Goal: Task Accomplishment & Management: Use online tool/utility

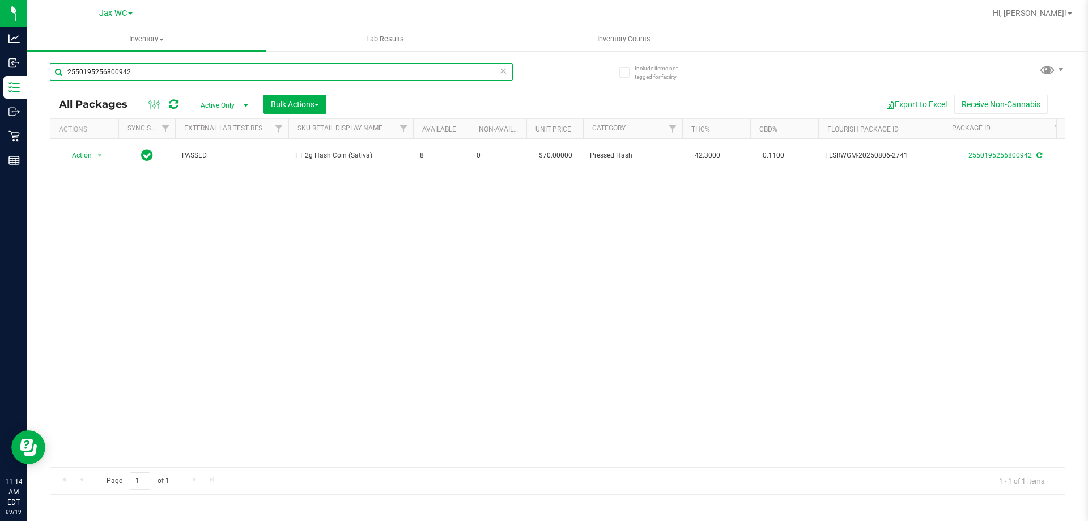
drag, startPoint x: 153, startPoint y: 66, endPoint x: 54, endPoint y: 74, distance: 98.9
click at [53, 73] on input "2550195256800942" at bounding box center [281, 71] width 463 height 17
type input "6516432814333336"
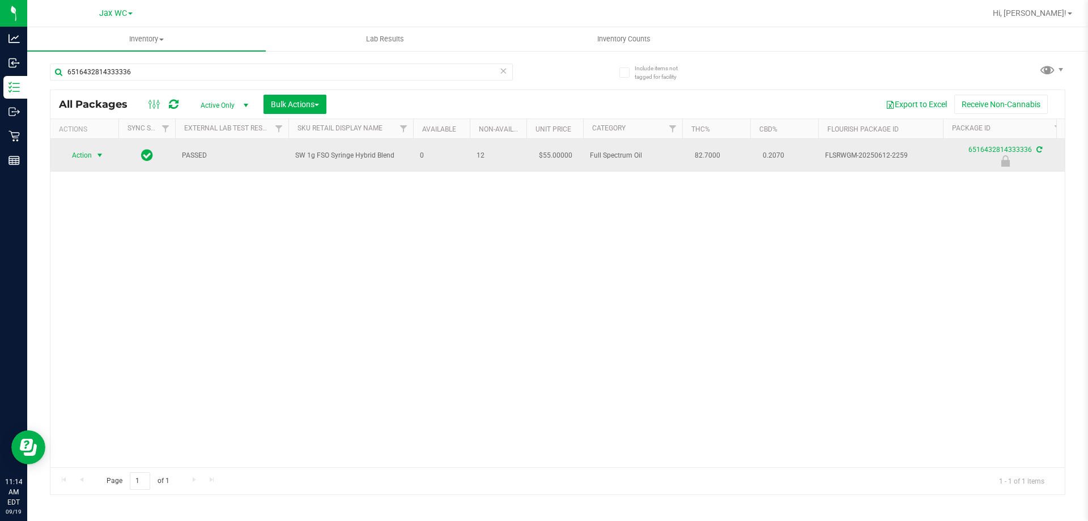
click at [93, 155] on span "select" at bounding box center [100, 155] width 14 height 16
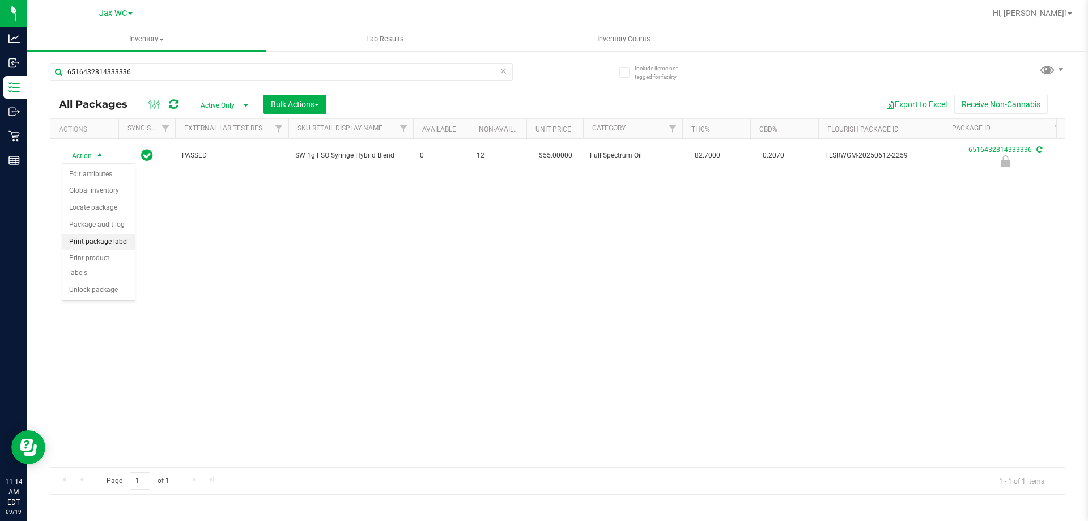
click at [106, 246] on li "Print package label" at bounding box center [98, 241] width 73 height 17
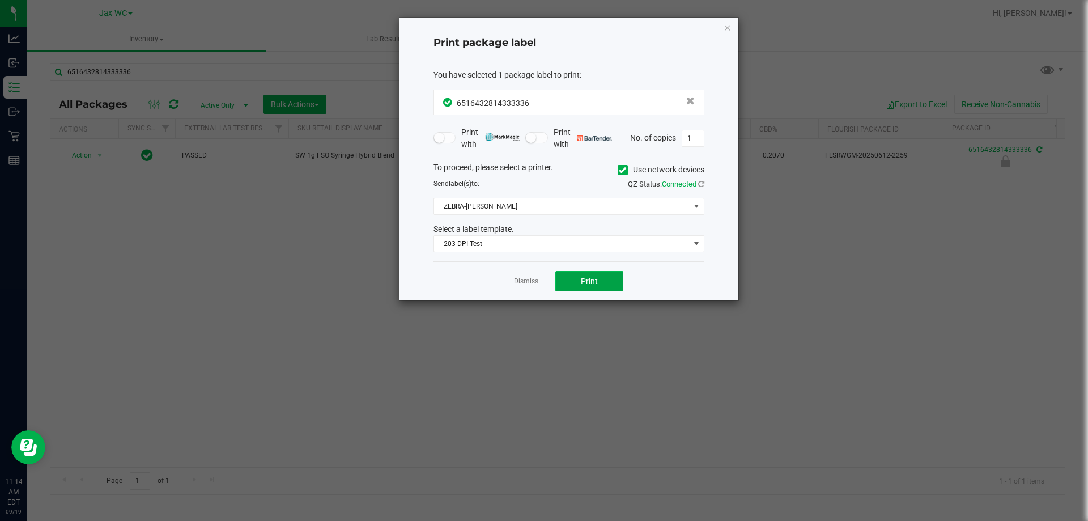
click at [575, 280] on button "Print" at bounding box center [589, 281] width 68 height 20
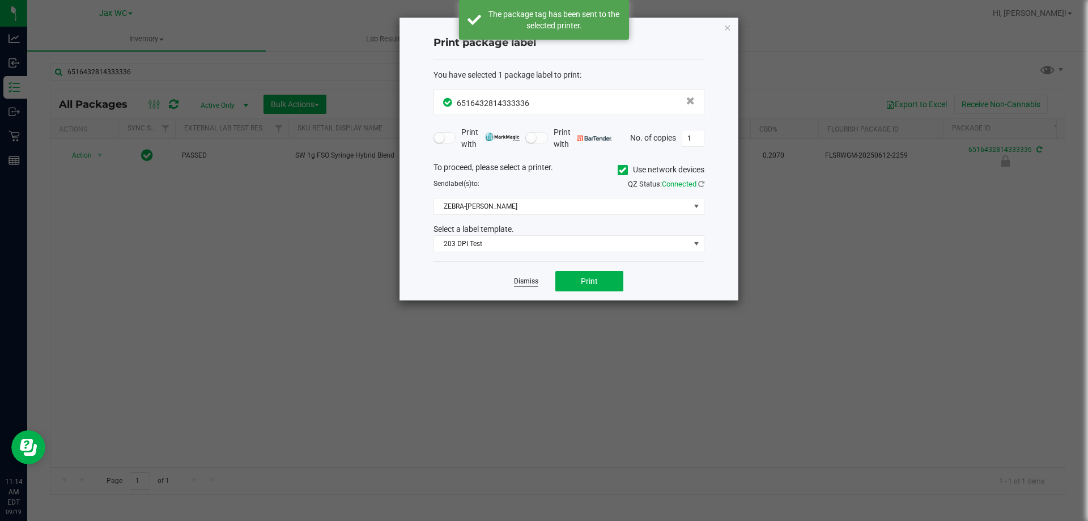
click at [518, 280] on link "Dismiss" at bounding box center [526, 282] width 24 height 10
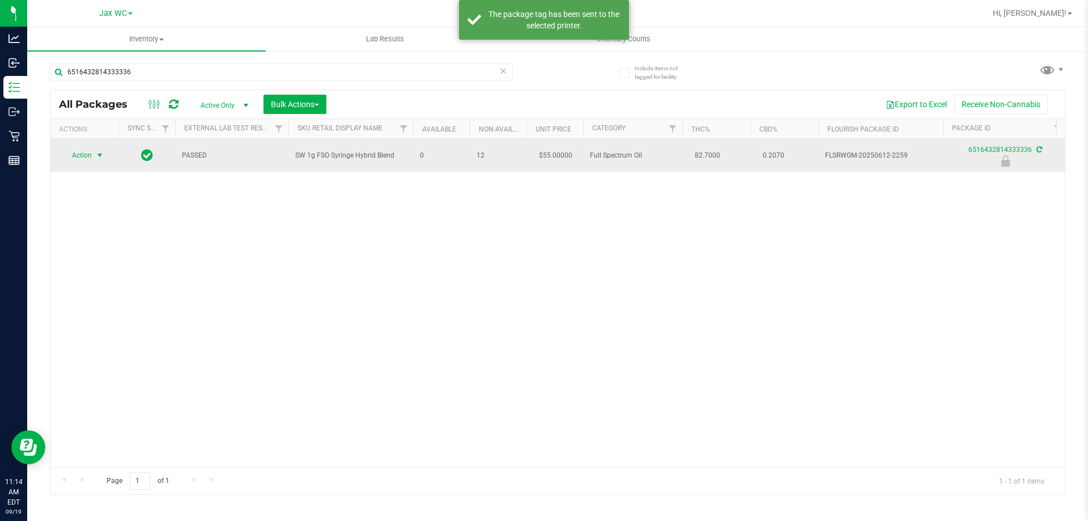
click at [91, 156] on span "Action" at bounding box center [77, 155] width 31 height 16
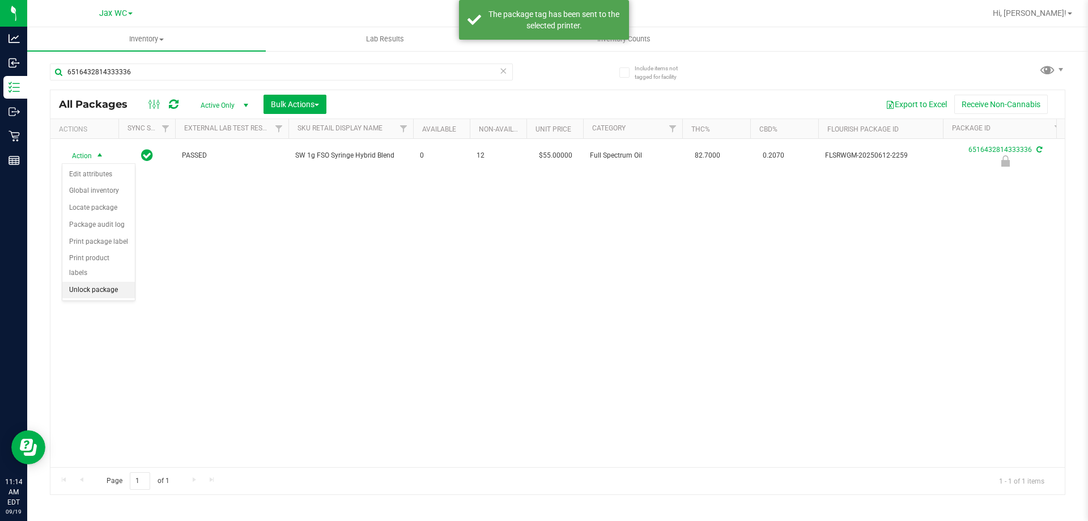
click at [82, 282] on li "Unlock package" at bounding box center [98, 290] width 73 height 17
